Goal: Task Accomplishment & Management: Use online tool/utility

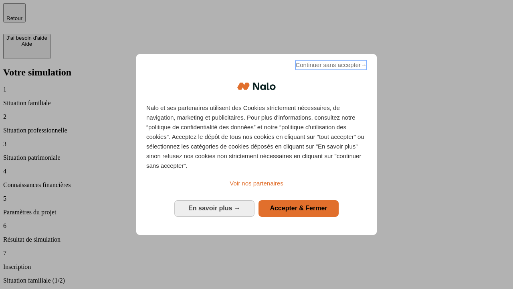
click at [330, 66] on span "Continuer sans accepter →" at bounding box center [330, 65] width 71 height 10
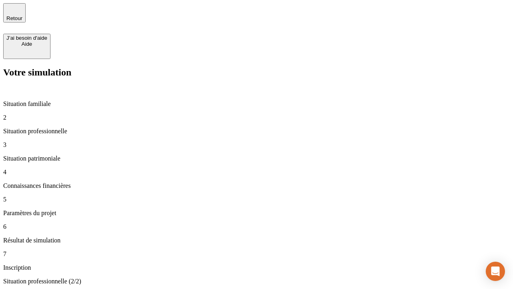
type input "70 000"
type input "1 000"
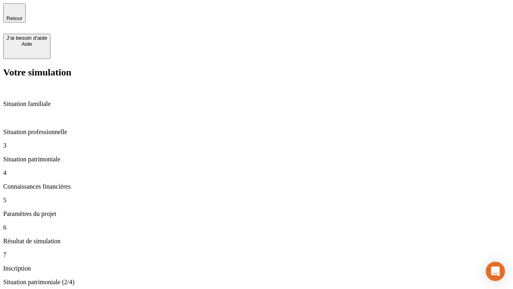
type input "800"
type input "6"
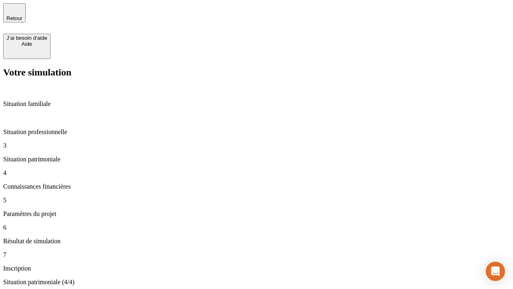
type input "400"
type input "3"
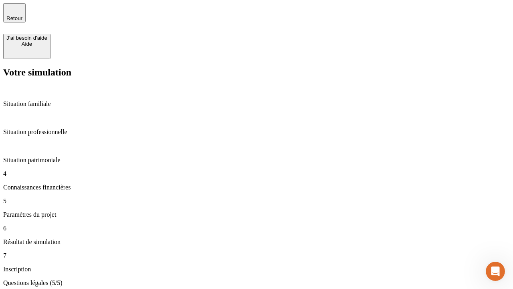
type input "35"
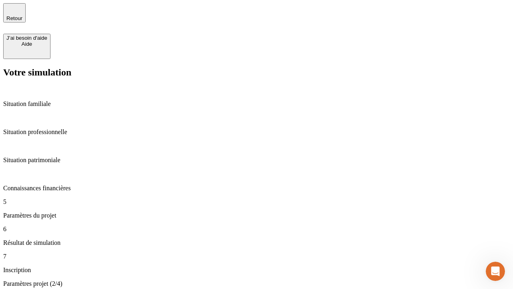
type input "500"
type input "640"
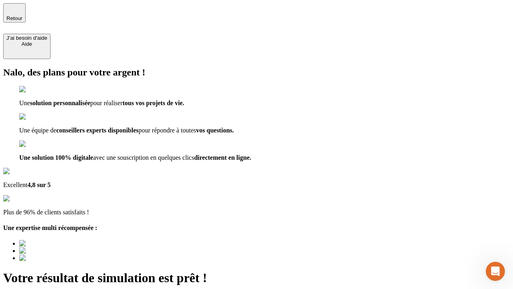
type input "[EMAIL_ADDRESS][DOMAIN_NAME]"
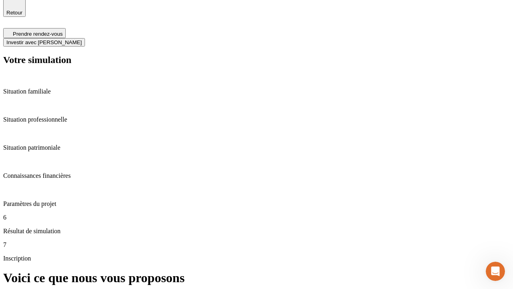
click at [82, 39] on span "Investir avec [PERSON_NAME]" at bounding box center [43, 42] width 75 height 6
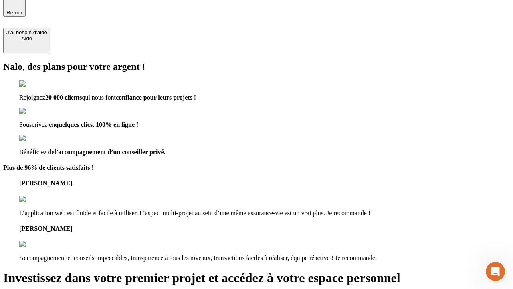
scroll to position [5, 0]
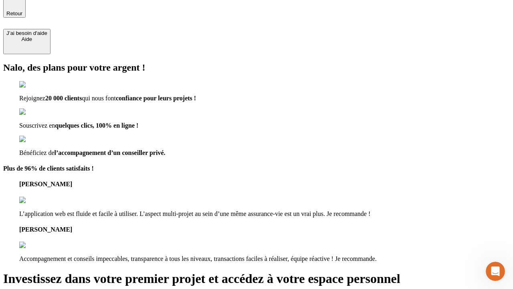
type input "[PERSON_NAME][EMAIL_ADDRESS][DOMAIN_NAME]"
